Goal: Task Accomplishment & Management: Use online tool/utility

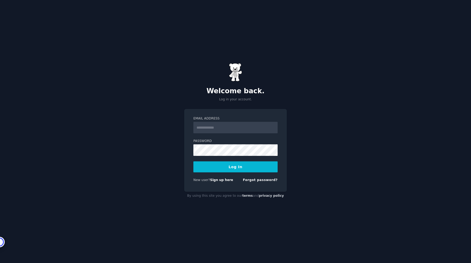
click at [240, 131] on input "Email Address" at bounding box center [236, 128] width 84 height 12
type input "**********"
click at [246, 170] on button "Log In" at bounding box center [236, 166] width 84 height 11
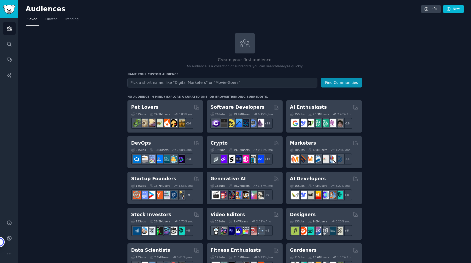
click at [53, 23] on link "Curated" at bounding box center [51, 20] width 17 height 11
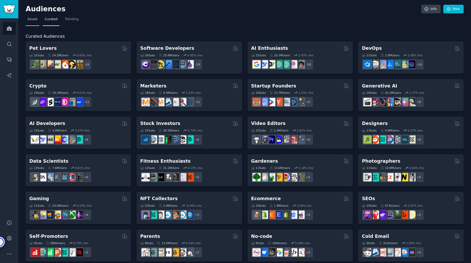
click at [33, 19] on span "Saved" at bounding box center [33, 19] width 10 height 5
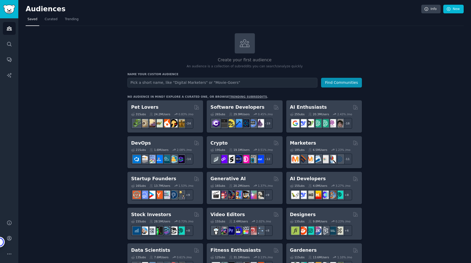
click at [178, 82] on input "text" at bounding box center [223, 83] width 190 height 10
type input "shopify"
click at [334, 81] on button "Find Communities" at bounding box center [341, 83] width 41 height 10
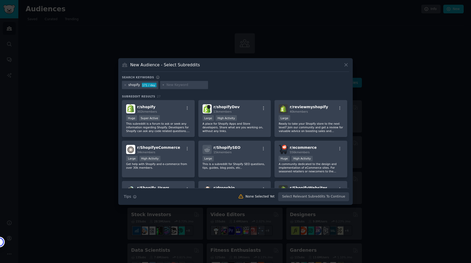
click at [143, 86] on div "171 / day" at bounding box center [149, 85] width 15 height 5
click at [134, 85] on div "shopify" at bounding box center [135, 85] width 12 height 5
click at [186, 122] on p "This subreddit is a forum to ask or seek any information regarding Shopify. Dev…" at bounding box center [158, 127] width 64 height 11
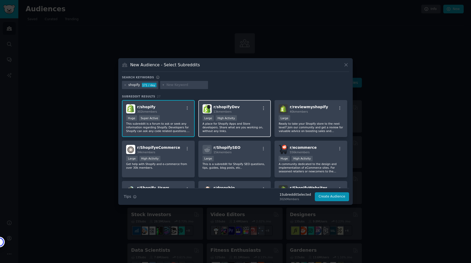
click at [251, 112] on div "r/ shopifyDev 13k members" at bounding box center [235, 108] width 64 height 9
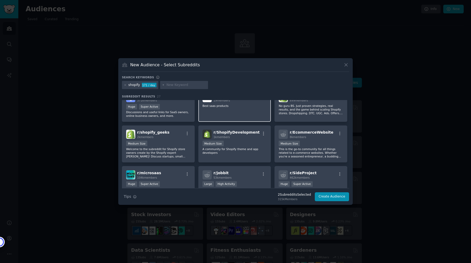
scroll to position [216, 0]
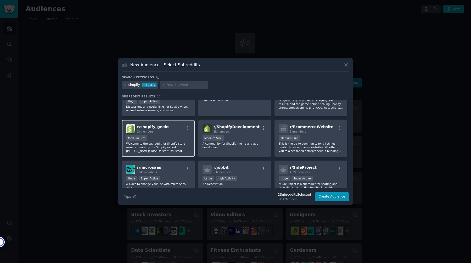
click at [173, 137] on div "Medium Size" at bounding box center [158, 138] width 64 height 7
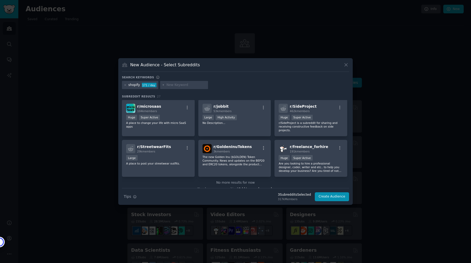
scroll to position [283, 0]
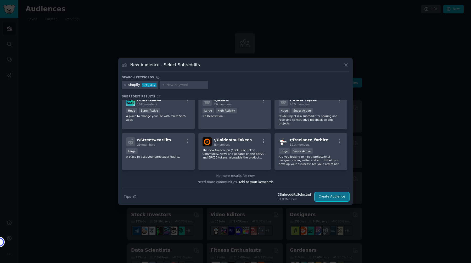
click at [333, 199] on button "Create Audience" at bounding box center [332, 196] width 35 height 9
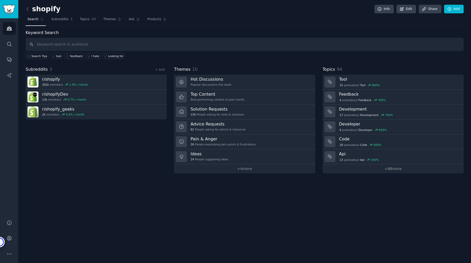
click at [111, 209] on div "shopify Info Edit Share Add Search Subreddits 3 Topics 94 Themes Ask Products K…" at bounding box center [244, 131] width 453 height 263
click at [131, 18] on span "Ask" at bounding box center [132, 19] width 6 height 5
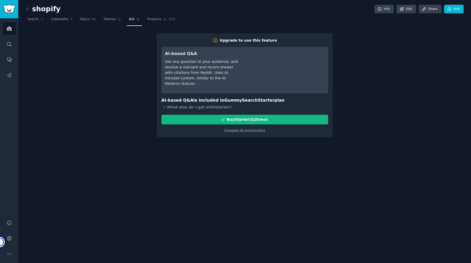
click at [109, 106] on div "Upgrade to use this feature AI-based Q&A Ask any question to your audience, and…" at bounding box center [245, 85] width 438 height 104
click at [92, 20] on span "94" at bounding box center [94, 19] width 4 height 5
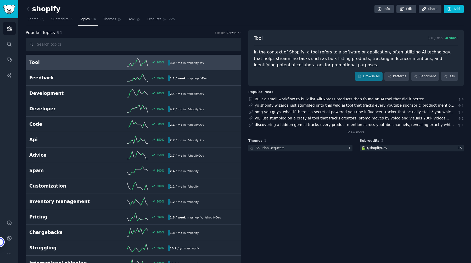
click at [73, 43] on input "text" at bounding box center [134, 44] width 216 height 13
click at [61, 18] on span "Subreddits" at bounding box center [59, 19] width 17 height 5
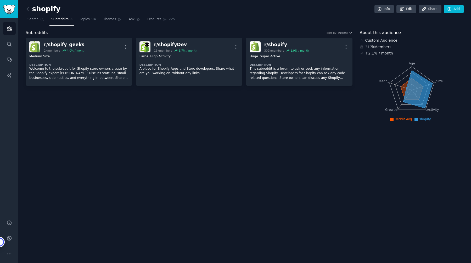
click at [49, 125] on div "shopify Info Edit Share Add Search Subreddits 3 Topics 94 Themes Ask Products 2…" at bounding box center [244, 131] width 453 height 263
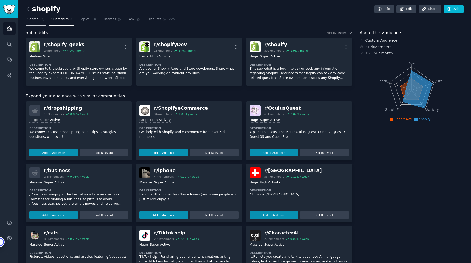
click at [33, 21] on span "Search" at bounding box center [33, 19] width 11 height 5
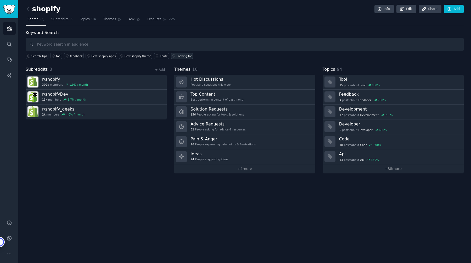
click at [173, 57] on link "Looking for" at bounding box center [182, 56] width 22 height 6
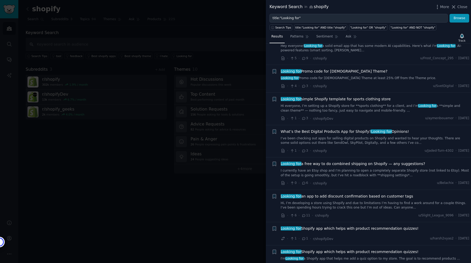
scroll to position [92, 0]
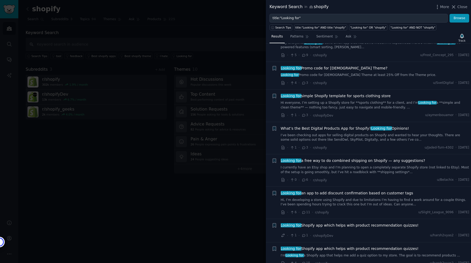
click at [201, 161] on div at bounding box center [235, 131] width 471 height 263
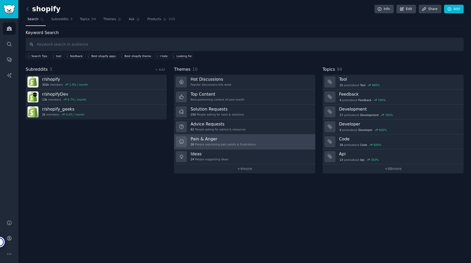
click at [241, 135] on link "Pain & Anger 26 People expressing pain points & frustrations" at bounding box center [244, 141] width 141 height 15
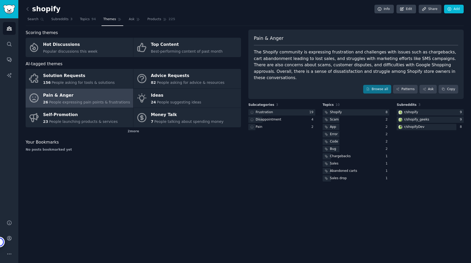
click at [167, 180] on div "shopify Info Edit Share Add Search Subreddits 3 Topics 94 Themes Ask Products 2…" at bounding box center [244, 131] width 453 height 263
click at [378, 85] on link "Browse all" at bounding box center [378, 89] width 28 height 9
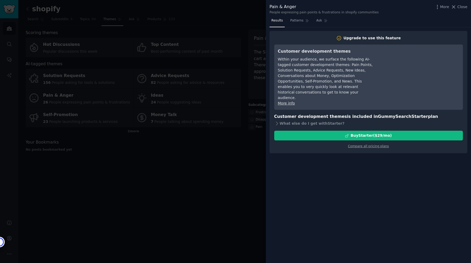
click at [221, 193] on div at bounding box center [235, 131] width 471 height 263
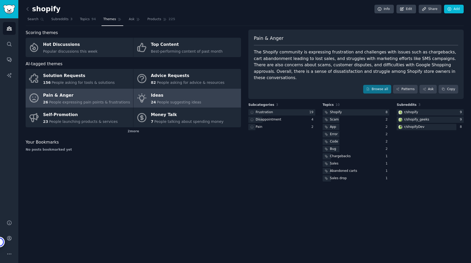
click at [179, 106] on link "Ideas 24 People suggesting ideas" at bounding box center [188, 98] width 108 height 19
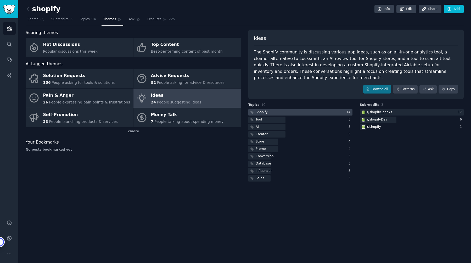
click at [271, 112] on div at bounding box center [301, 112] width 104 height 7
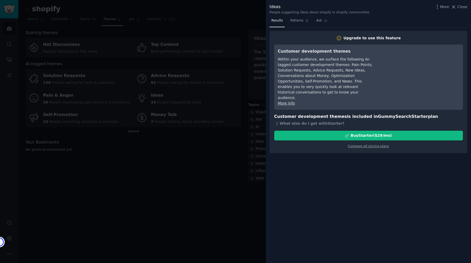
click at [224, 157] on div at bounding box center [235, 131] width 471 height 263
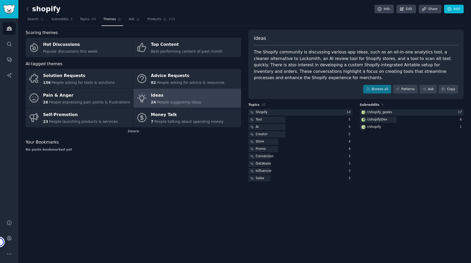
click at [218, 174] on div "Scoring themes Hot Discussions Popular discussions this week Top Content Best-p…" at bounding box center [134, 106] width 216 height 153
click at [92, 17] on span "94" at bounding box center [94, 19] width 4 height 5
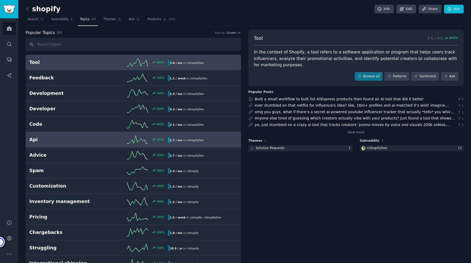
click at [96, 142] on h2 "Api" at bounding box center [63, 139] width 69 height 7
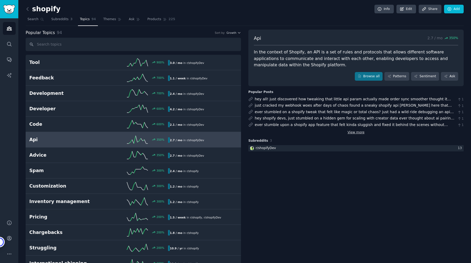
click at [351, 132] on link "View more" at bounding box center [356, 132] width 17 height 5
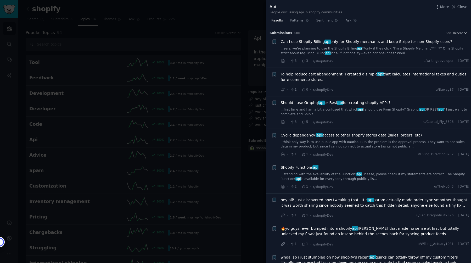
click at [219, 161] on div at bounding box center [235, 131] width 471 height 263
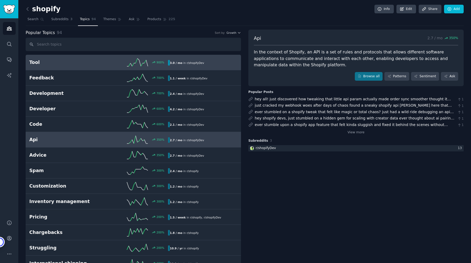
click at [92, 60] on h2 "Tool" at bounding box center [63, 62] width 69 height 7
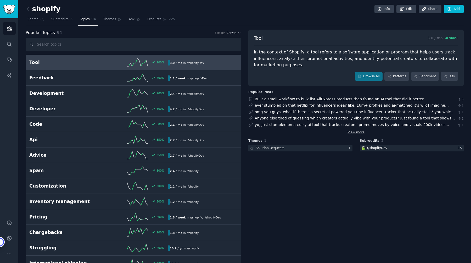
click at [357, 133] on link "View more" at bounding box center [356, 132] width 17 height 5
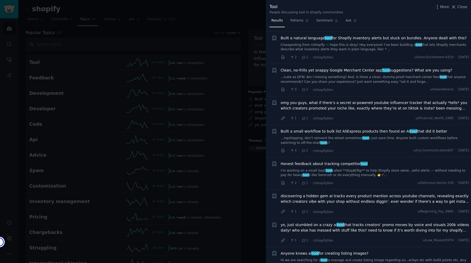
scroll to position [90, 0]
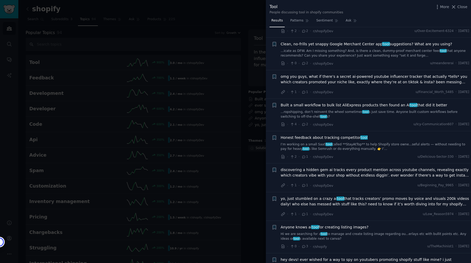
click at [355, 145] on link "I’m working on a small SaaS tool called **StayAtTop** to help Shopify store own…" at bounding box center [375, 146] width 189 height 9
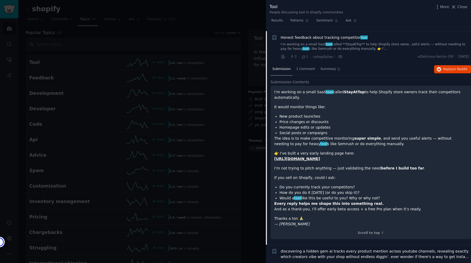
scroll to position [194, 0]
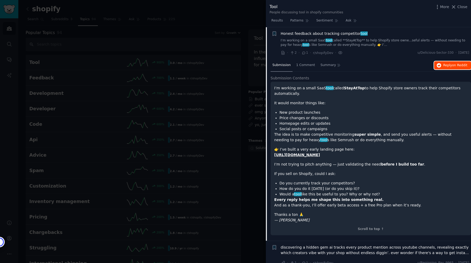
click at [449, 67] on span "Reply on Reddit" at bounding box center [456, 65] width 24 height 5
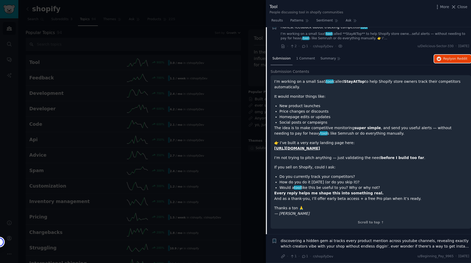
scroll to position [295, 0]
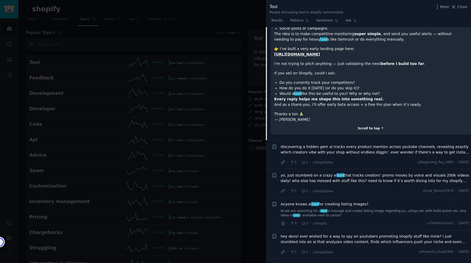
click at [363, 128] on div "Scroll to top ↑" at bounding box center [371, 128] width 193 height 5
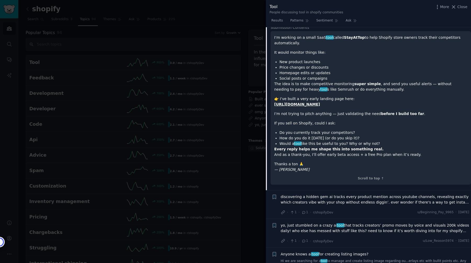
scroll to position [134, 0]
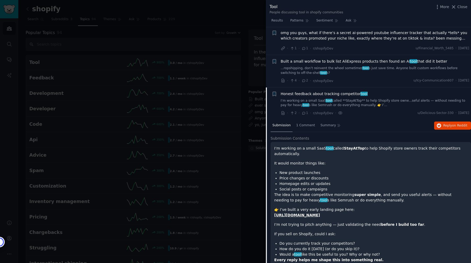
click at [308, 97] on div "Honest feedback about tracking competitor tool I’m working on a small SaaS tool…" at bounding box center [375, 99] width 189 height 17
click at [309, 94] on span "Honest feedback about tracking competitor tool" at bounding box center [324, 94] width 87 height 6
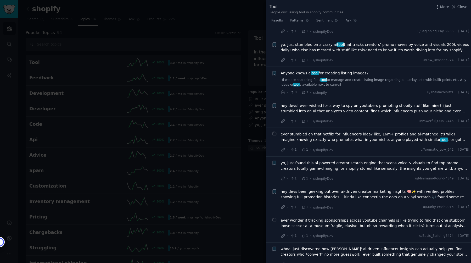
scroll to position [269, 0]
